Goal: Register for event/course

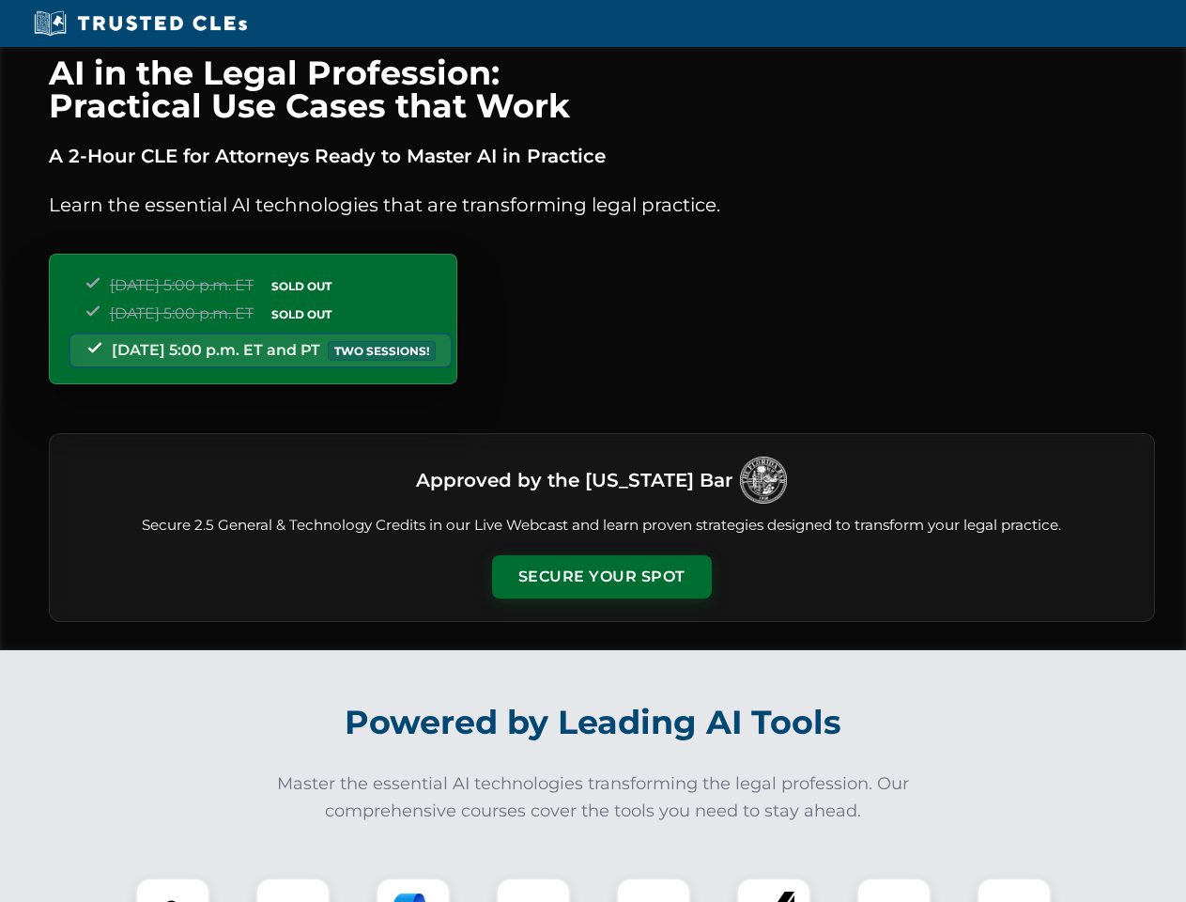
click at [601, 577] on button "Secure Your Spot" at bounding box center [602, 576] width 220 height 43
click at [173, 889] on img at bounding box center [173, 914] width 54 height 54
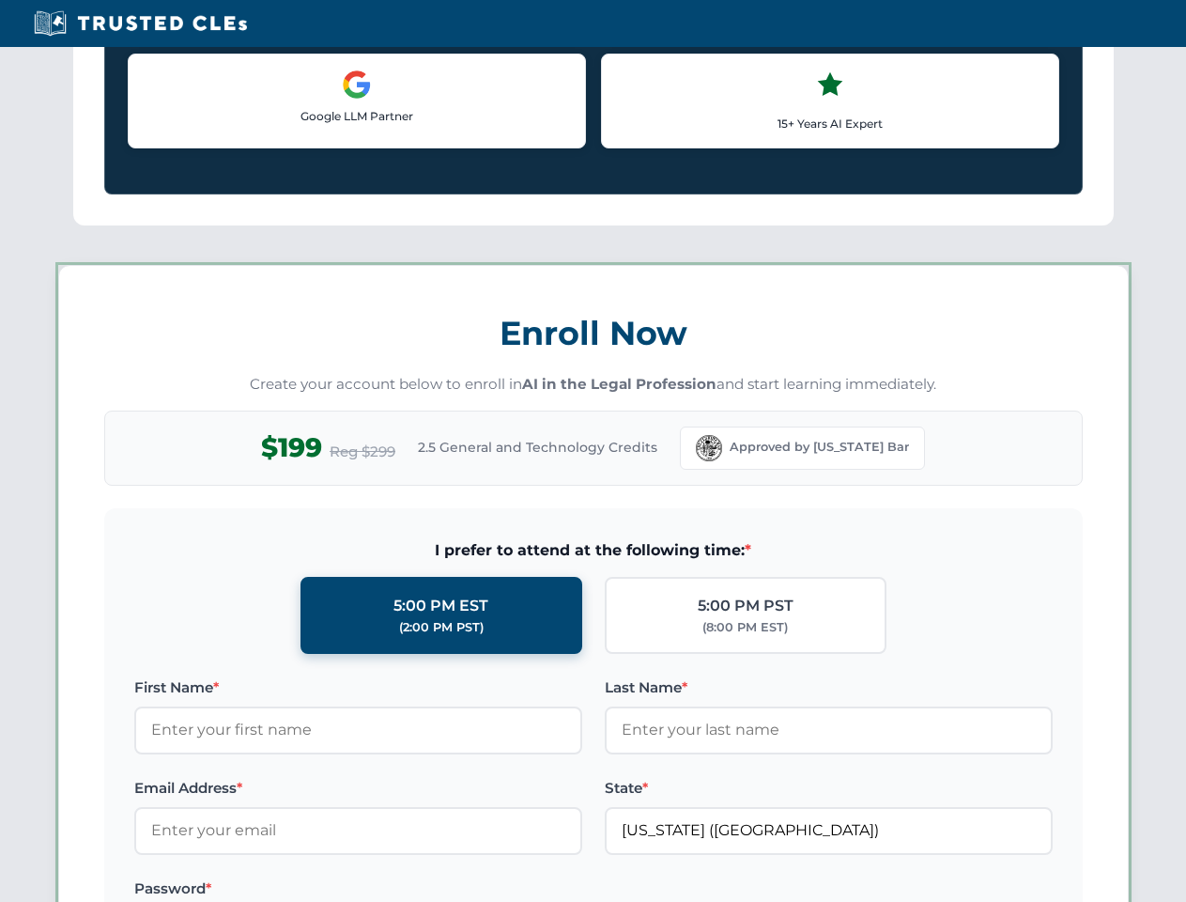
click at [413, 889] on label "Password *" at bounding box center [358, 888] width 448 height 23
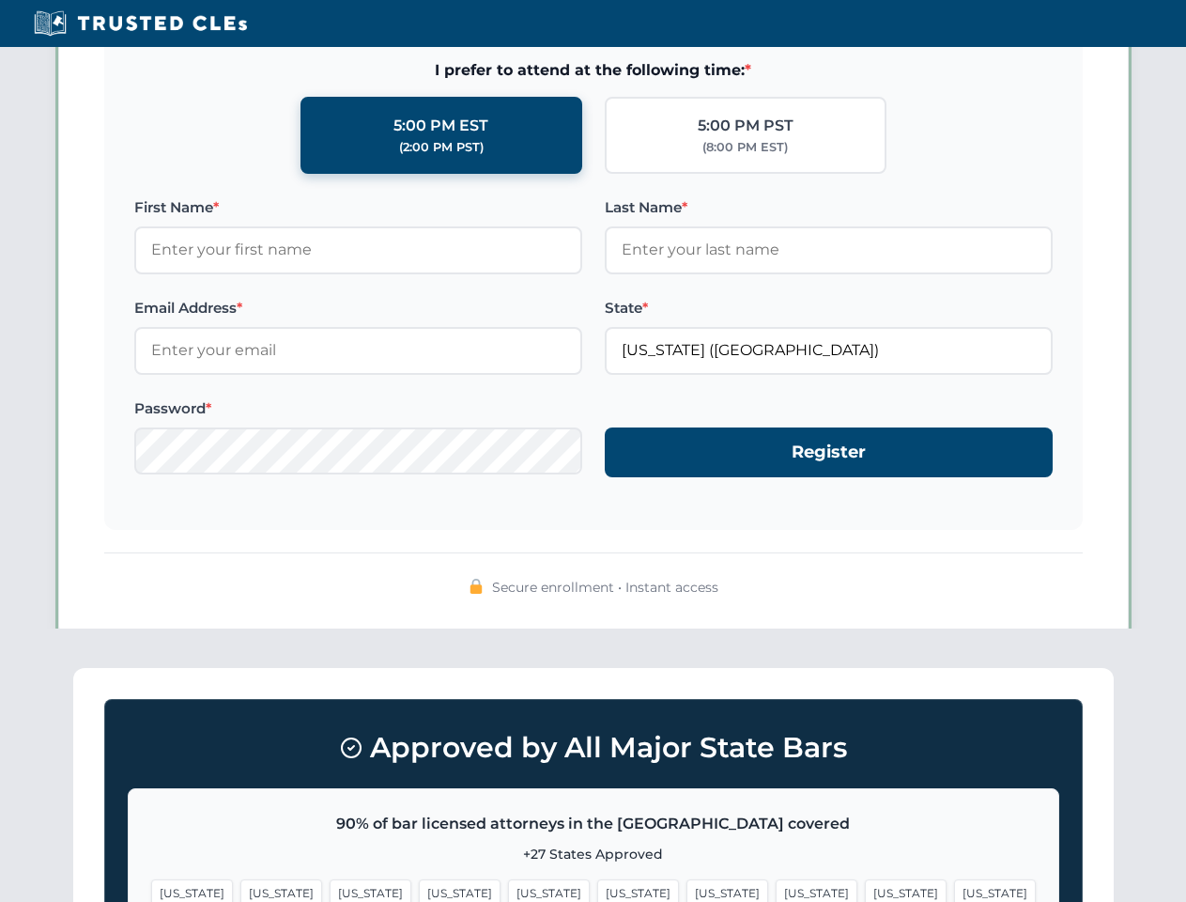
click at [865, 889] on span "[US_STATE]" at bounding box center [906, 892] width 82 height 27
